Goal: Complete application form

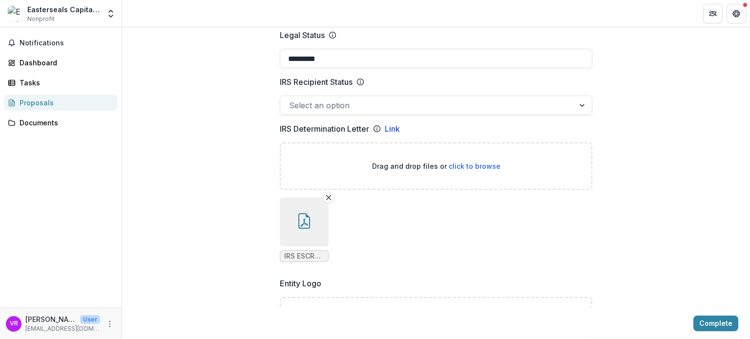
scroll to position [537, 0]
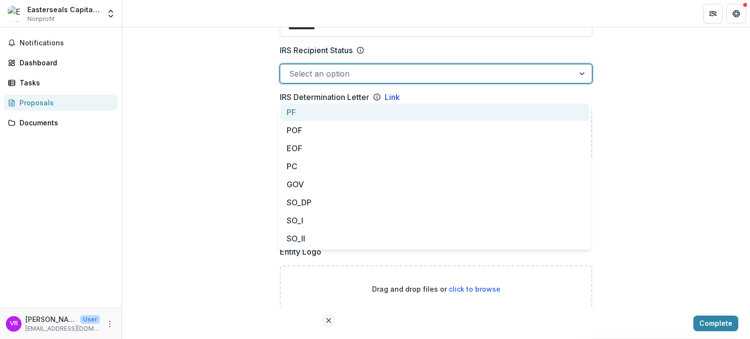
click at [316, 81] on div at bounding box center [427, 74] width 276 height 14
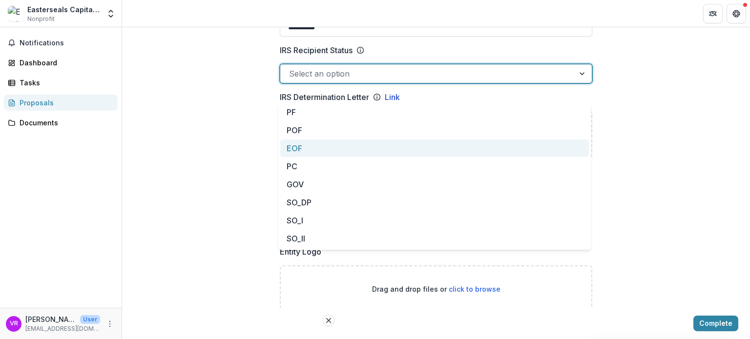
click at [310, 145] on div "EOF" at bounding box center [434, 149] width 309 height 18
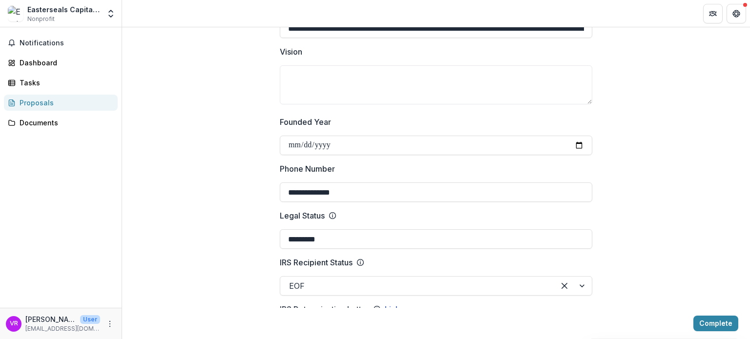
scroll to position [323, 0]
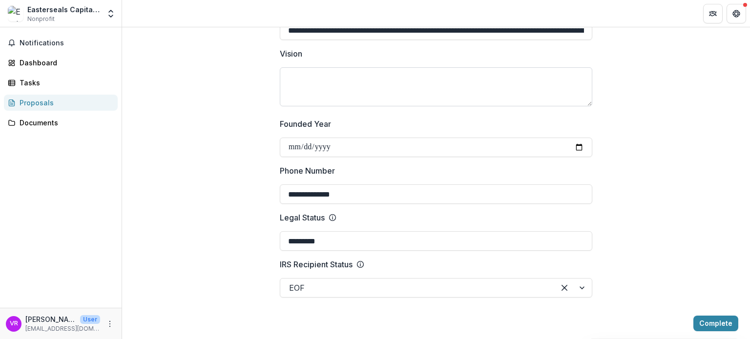
click at [331, 101] on textarea "Vision" at bounding box center [436, 86] width 312 height 39
paste textarea "**********"
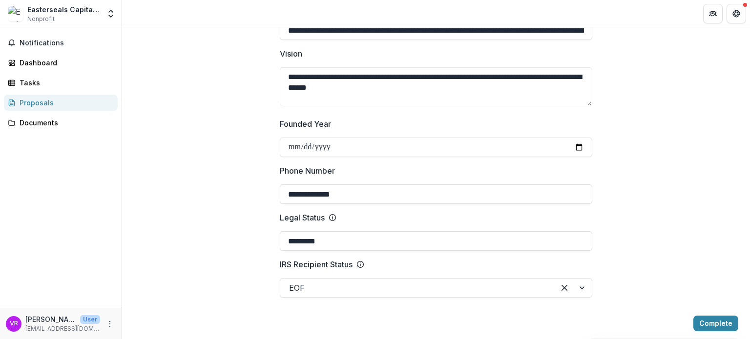
type textarea "**********"
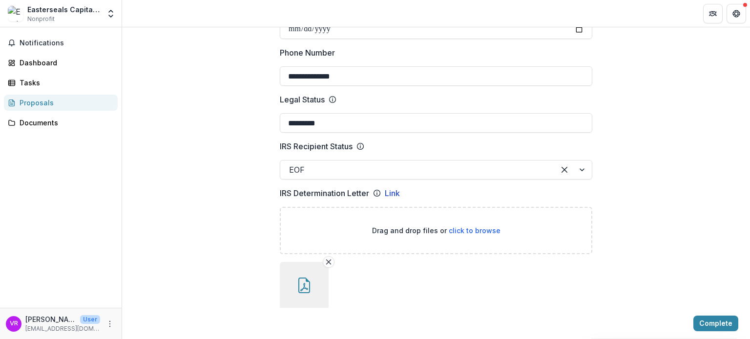
scroll to position [420, 0]
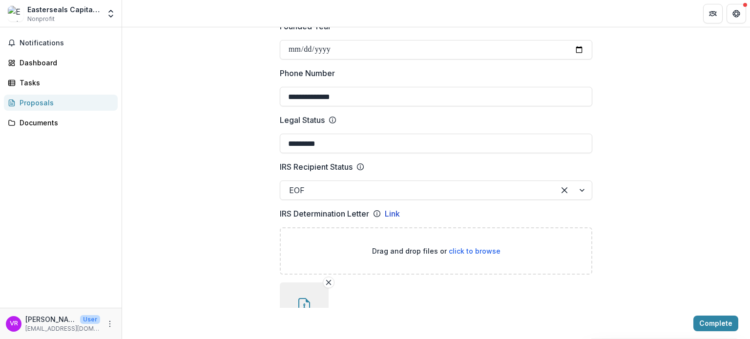
click at [316, 197] on div at bounding box center [417, 191] width 257 height 14
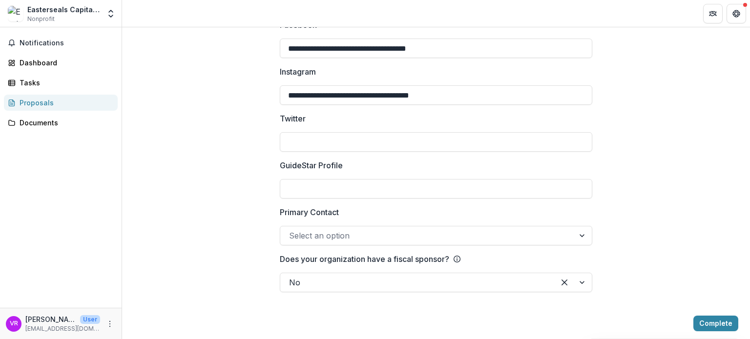
scroll to position [1543, 0]
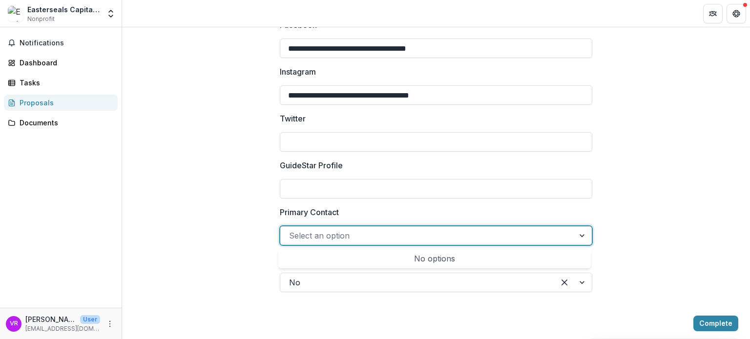
click at [578, 235] on div at bounding box center [583, 236] width 18 height 19
click at [580, 235] on div at bounding box center [583, 236] width 18 height 19
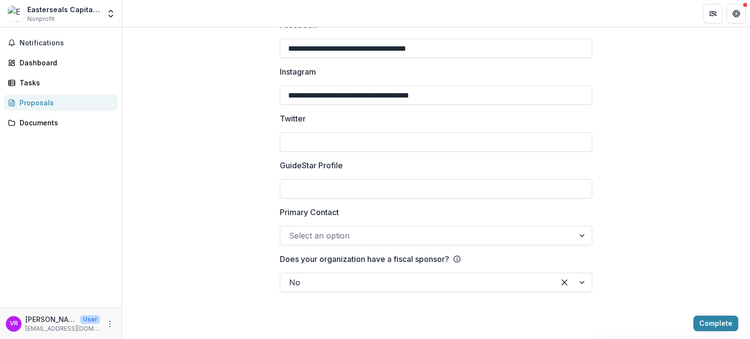
click at [705, 326] on button "Complete" at bounding box center [715, 324] width 45 height 16
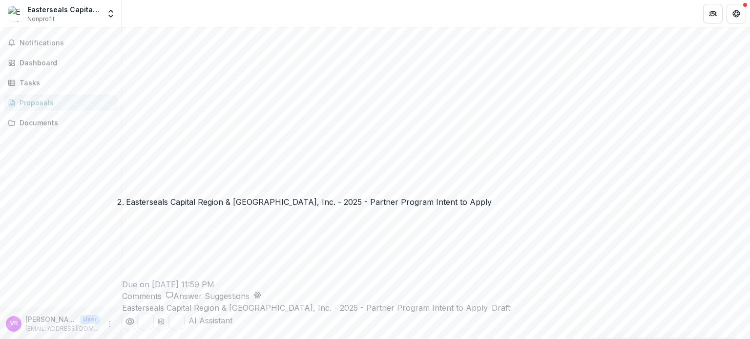
scroll to position [272, 0]
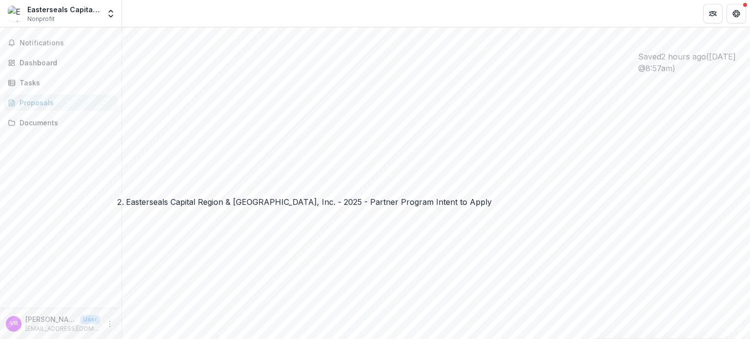
drag, startPoint x: 517, startPoint y: 323, endPoint x: 512, endPoint y: 321, distance: 5.7
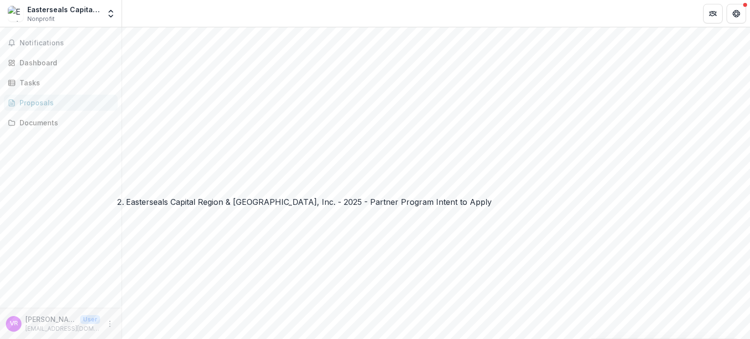
scroll to position [211, 0]
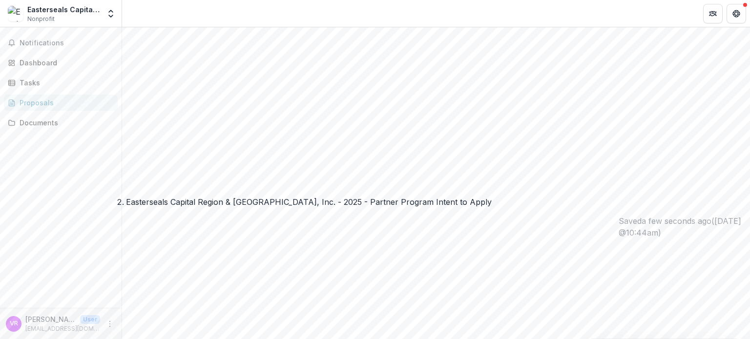
drag, startPoint x: 162, startPoint y: 326, endPoint x: 162, endPoint y: 304, distance: 21.5
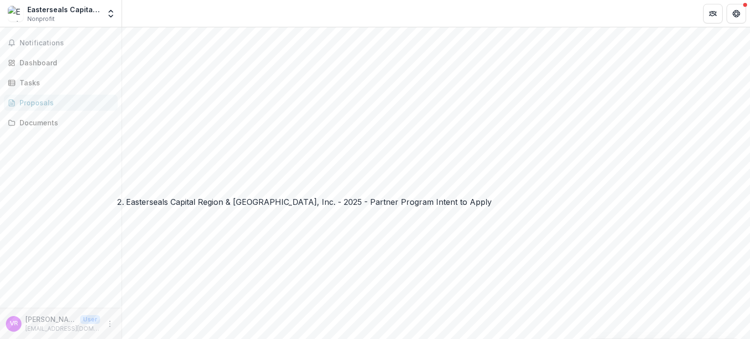
scroll to position [322, 0]
type input "*"
type input "**********"
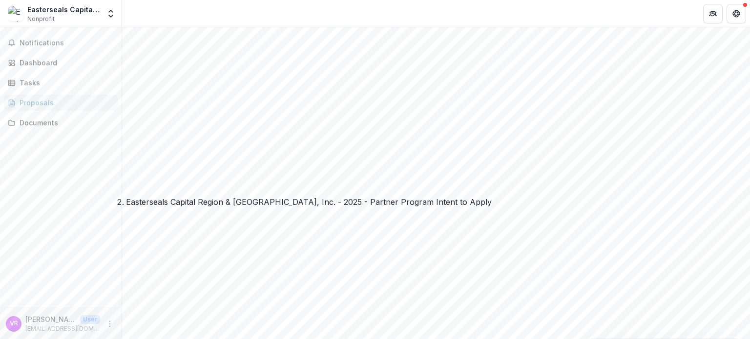
type input "*******"
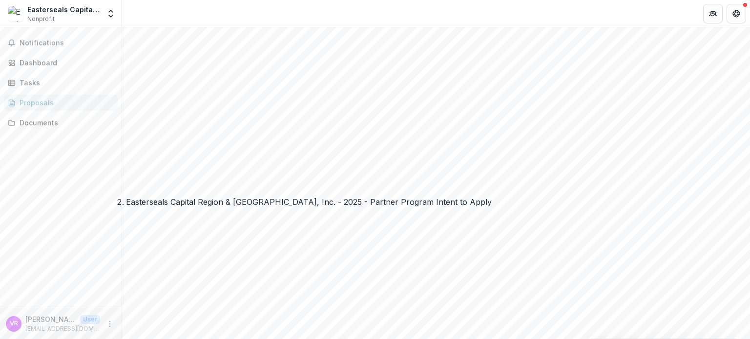
scroll to position [211, 0]
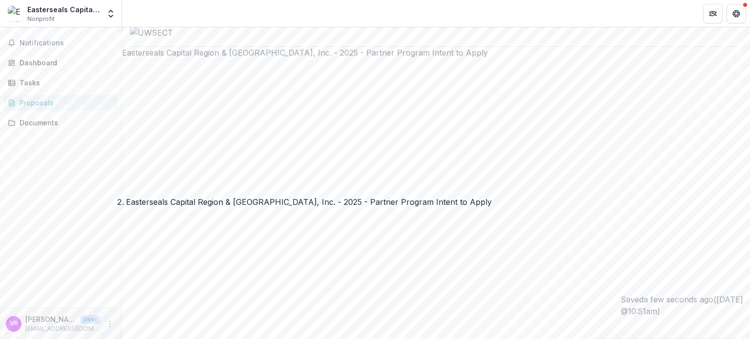
scroll to position [16, 0]
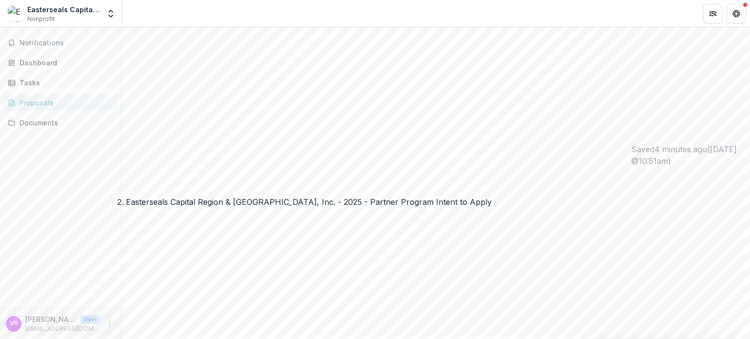
scroll to position [211, 0]
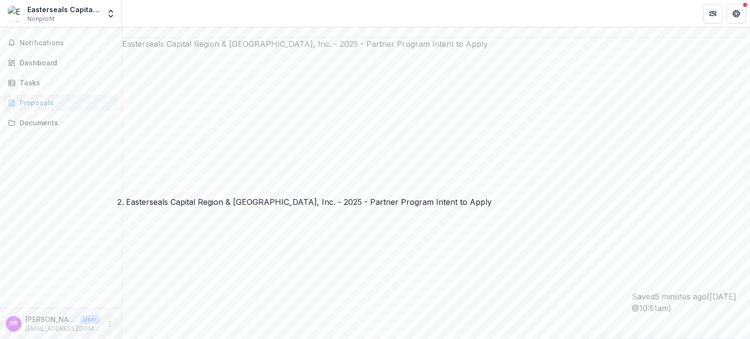
scroll to position [0, 0]
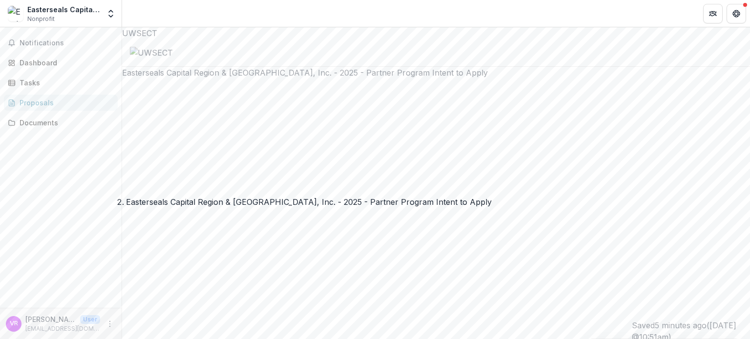
drag, startPoint x: 650, startPoint y: 116, endPoint x: 627, endPoint y: 118, distance: 23.5
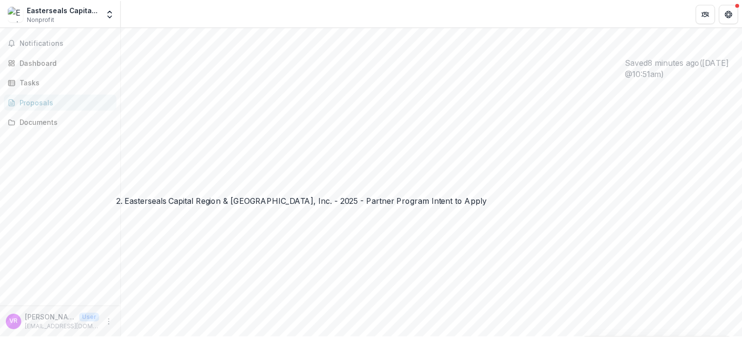
scroll to position [322, 0]
